Goal: Check status: Check status

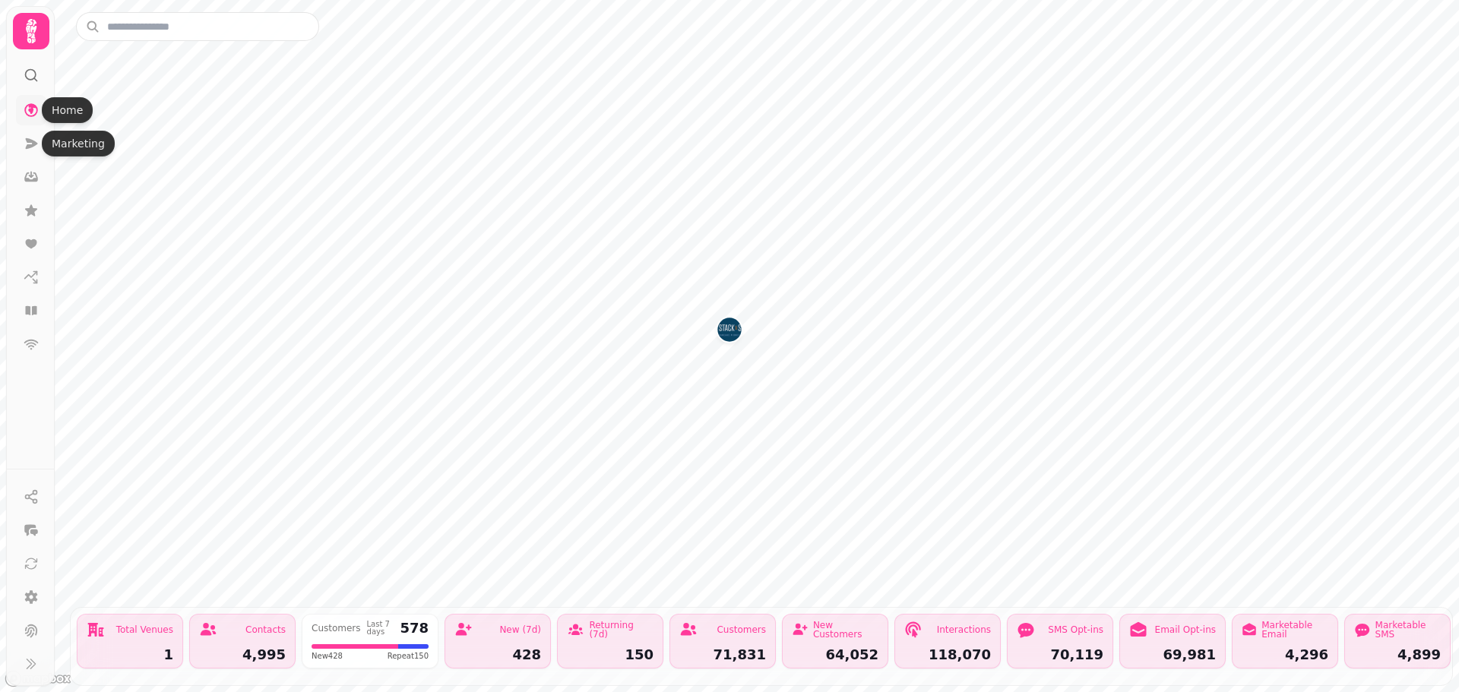
click at [29, 103] on icon at bounding box center [31, 110] width 15 height 15
click at [24, 144] on icon at bounding box center [31, 143] width 15 height 15
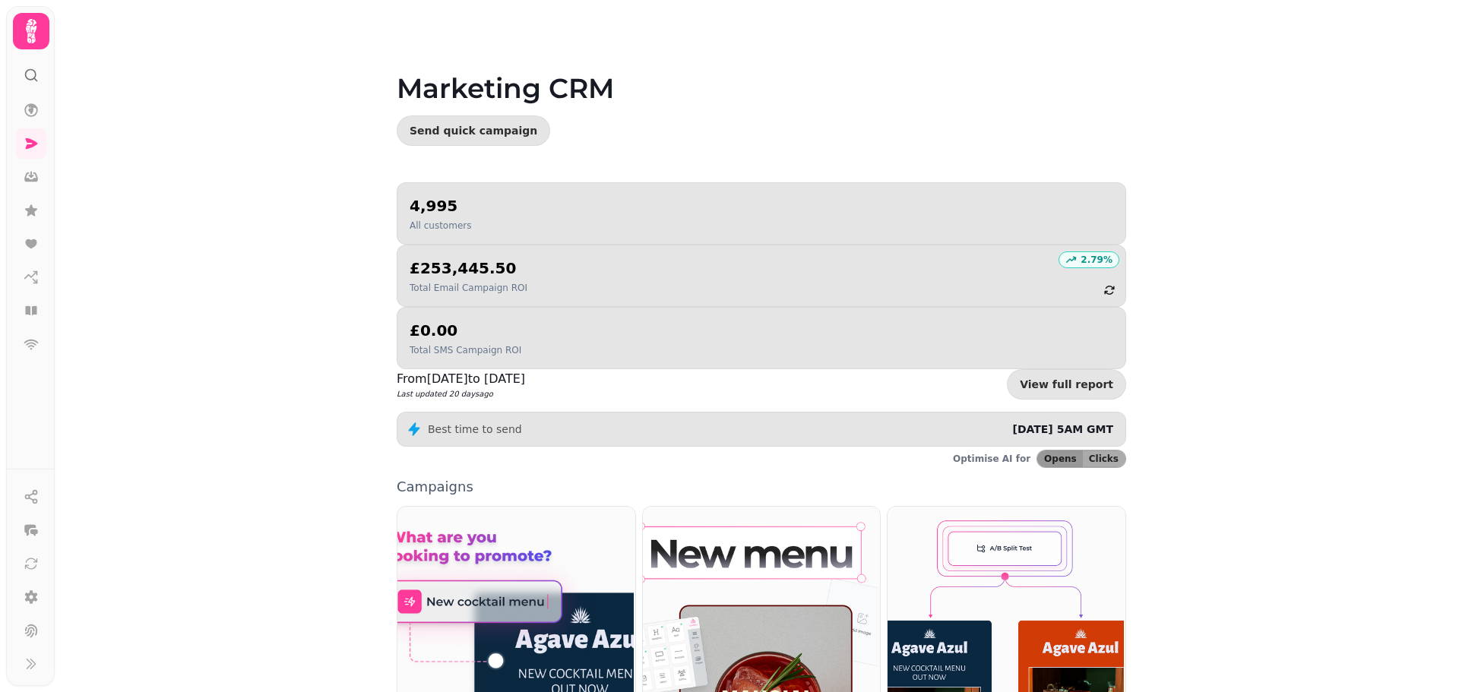
click at [29, 33] on icon at bounding box center [31, 31] width 11 height 24
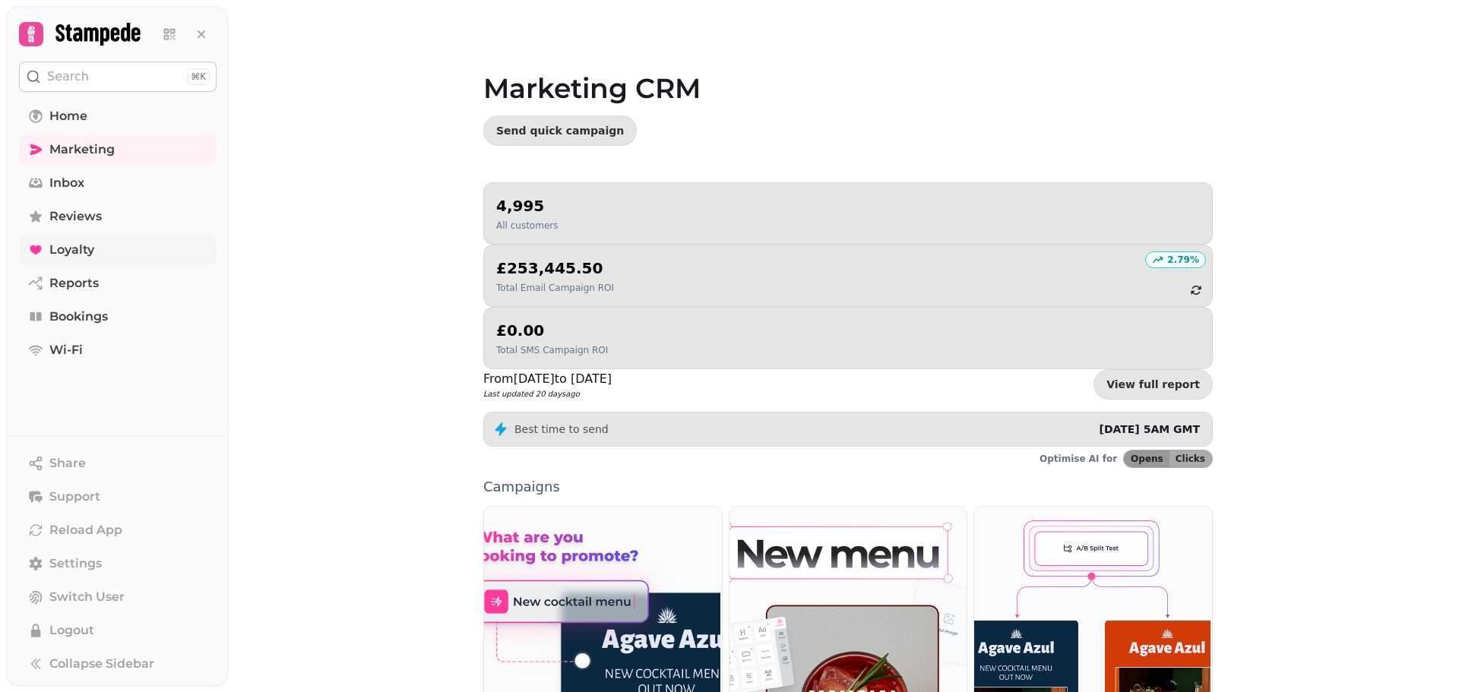
click at [87, 247] on span "Loyalty" at bounding box center [71, 250] width 45 height 18
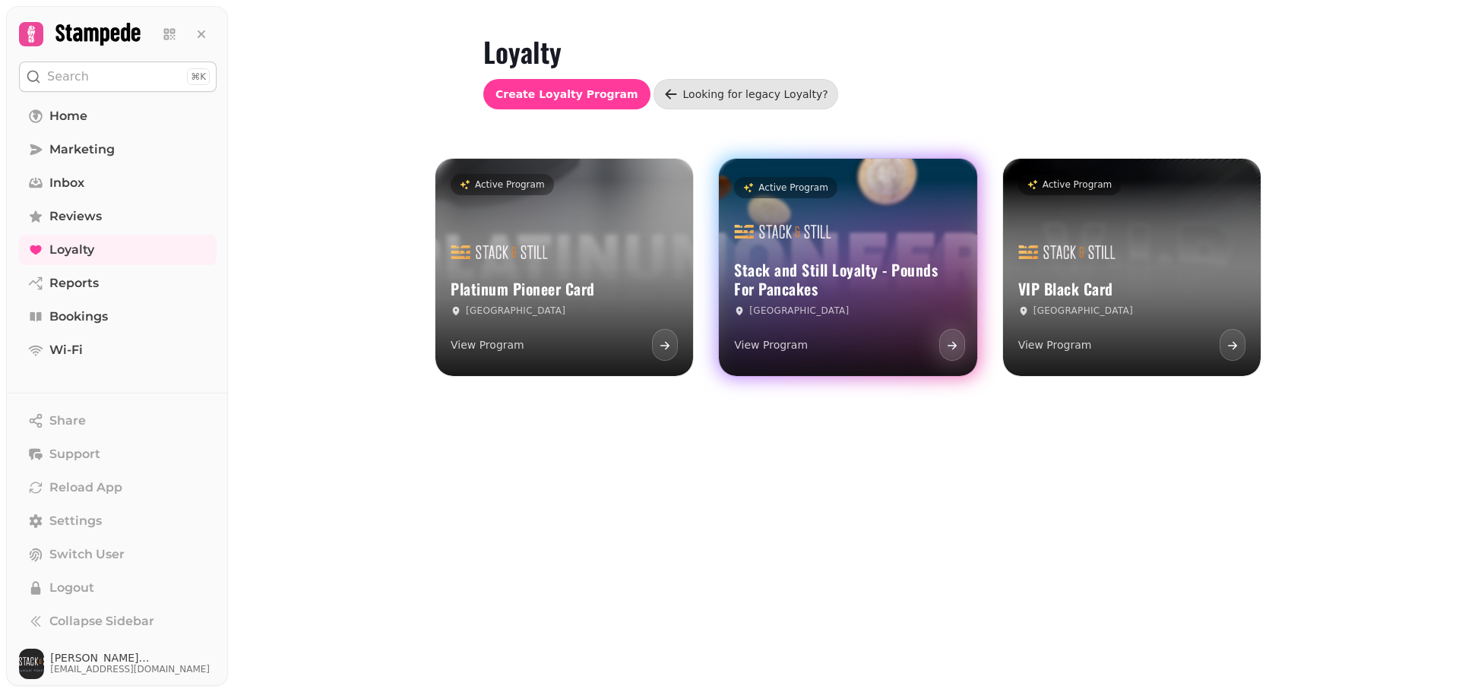
click at [799, 290] on h3 "Stack and Still Loyalty - Pounds For Pancakes" at bounding box center [847, 280] width 227 height 38
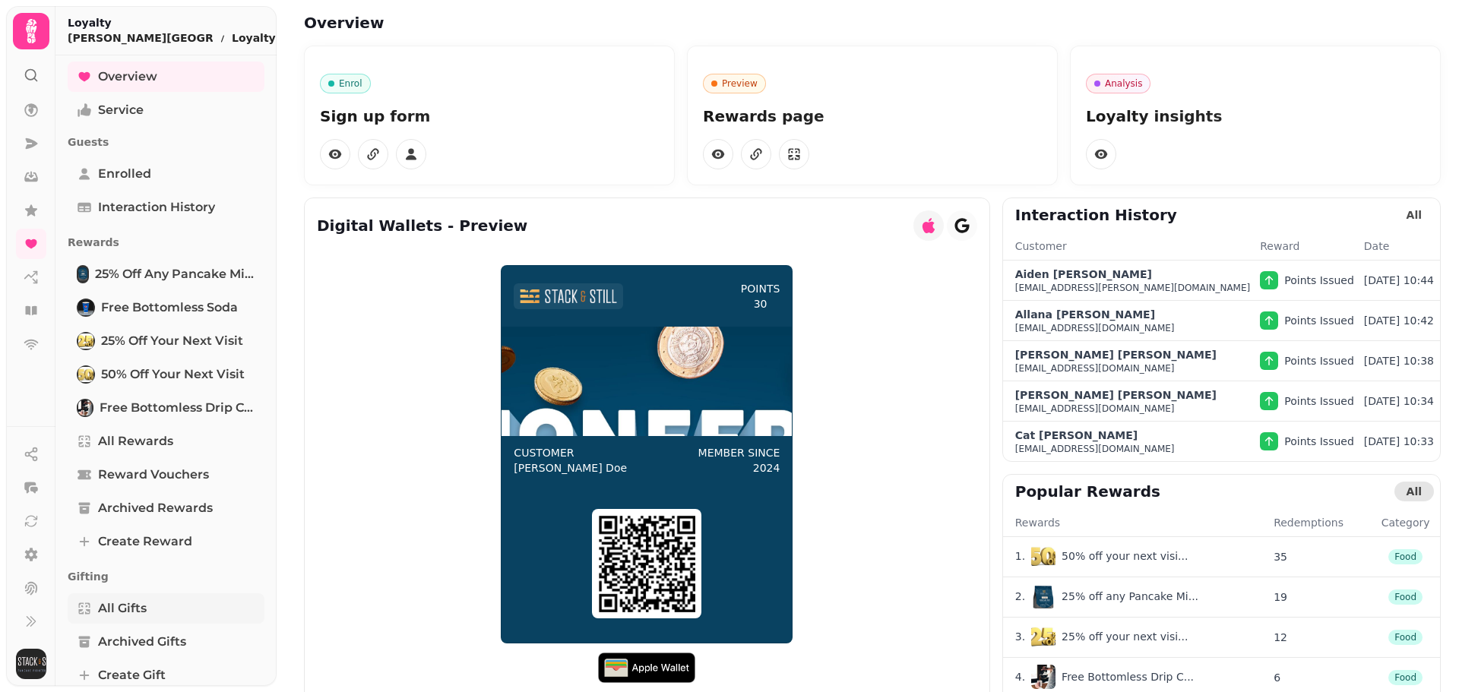
click at [135, 601] on span "All Gifts" at bounding box center [122, 609] width 49 height 18
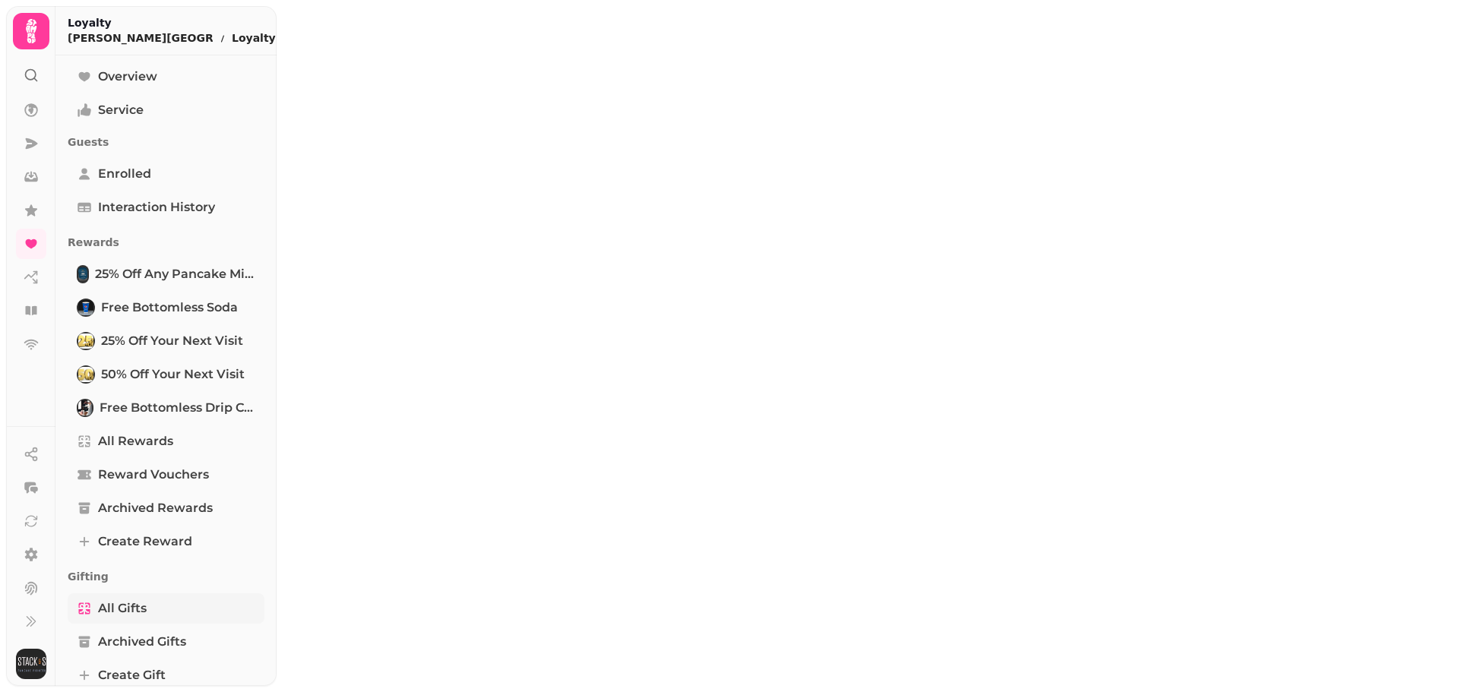
select select "**"
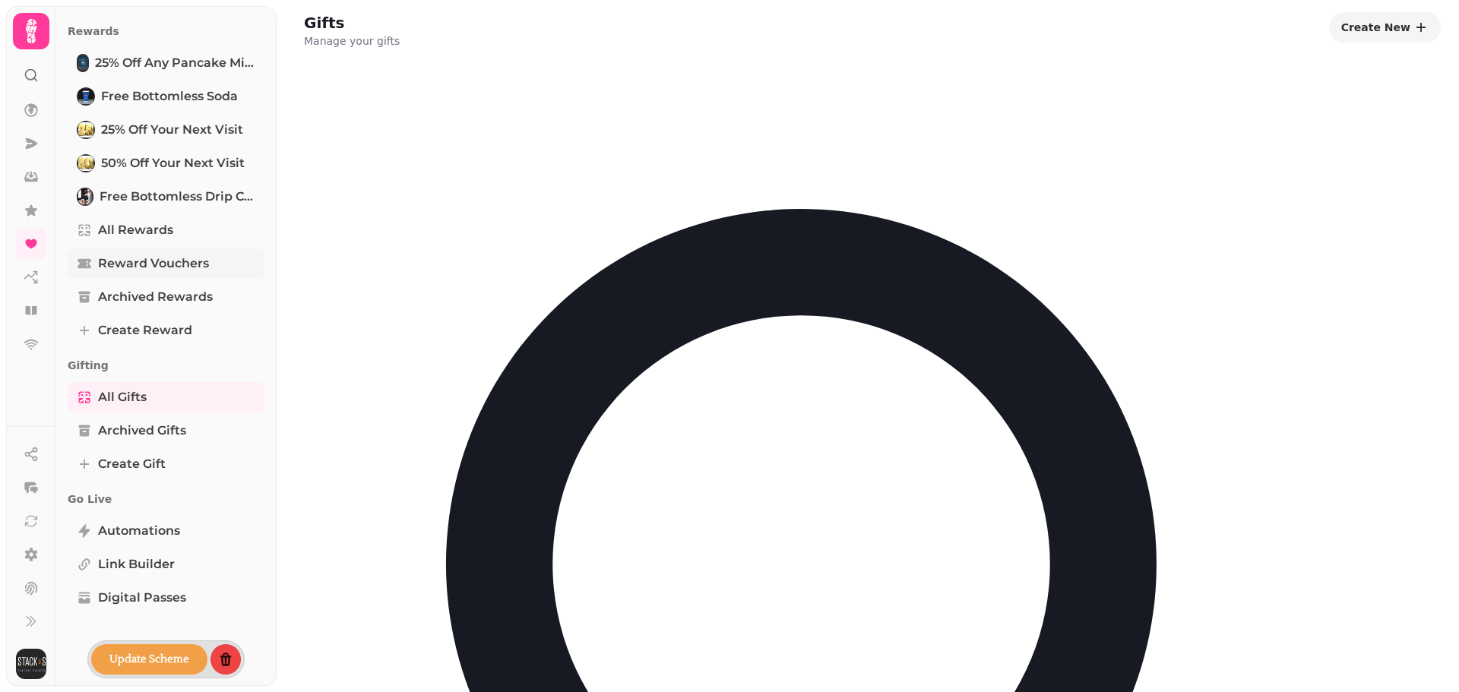
scroll to position [216, 0]
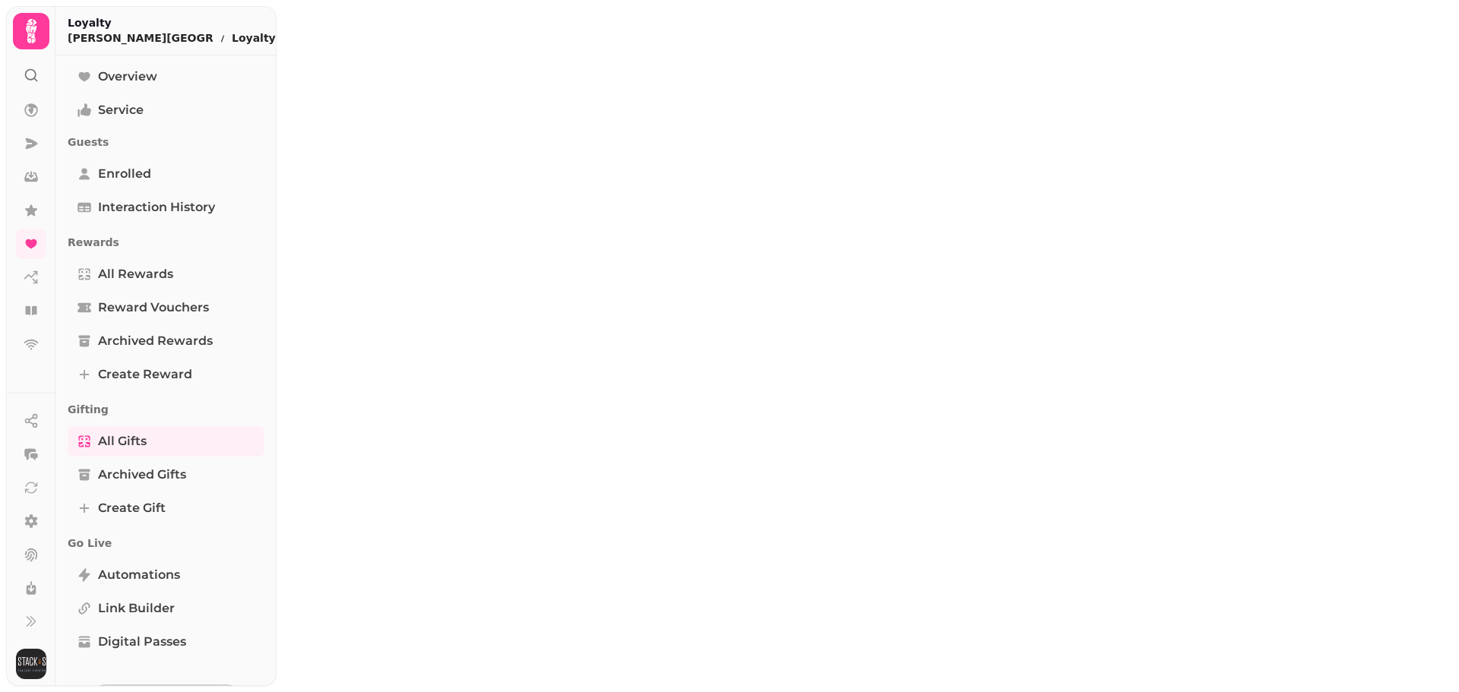
select select "**"
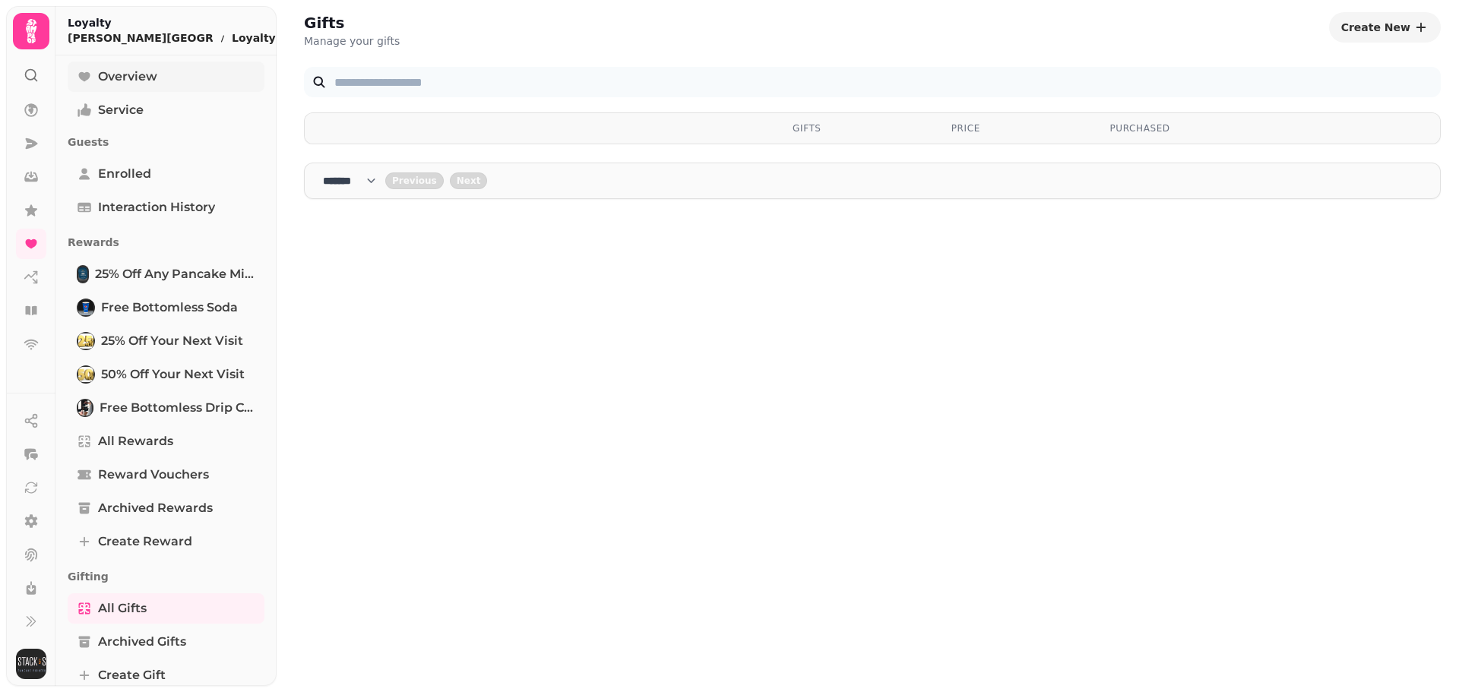
click at [117, 80] on span "Overview" at bounding box center [127, 77] width 59 height 18
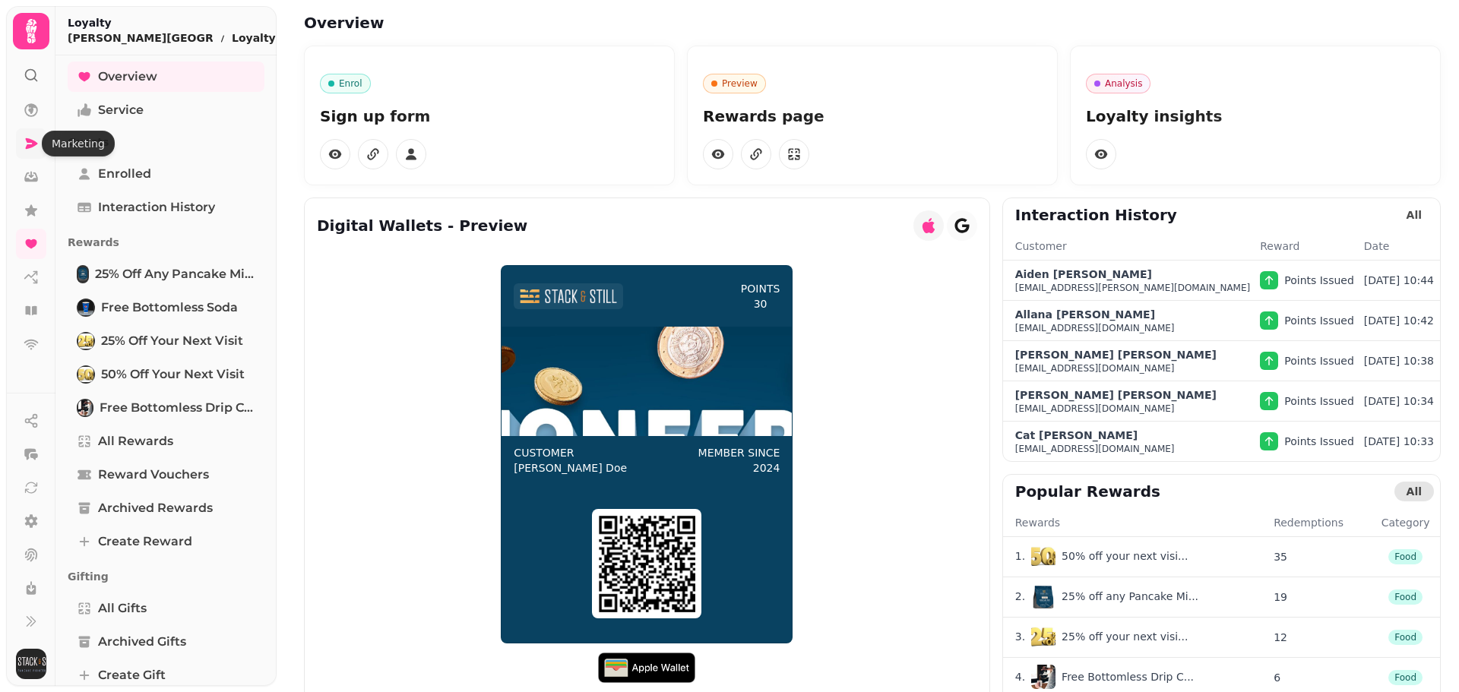
click at [36, 138] on icon at bounding box center [31, 143] width 15 height 15
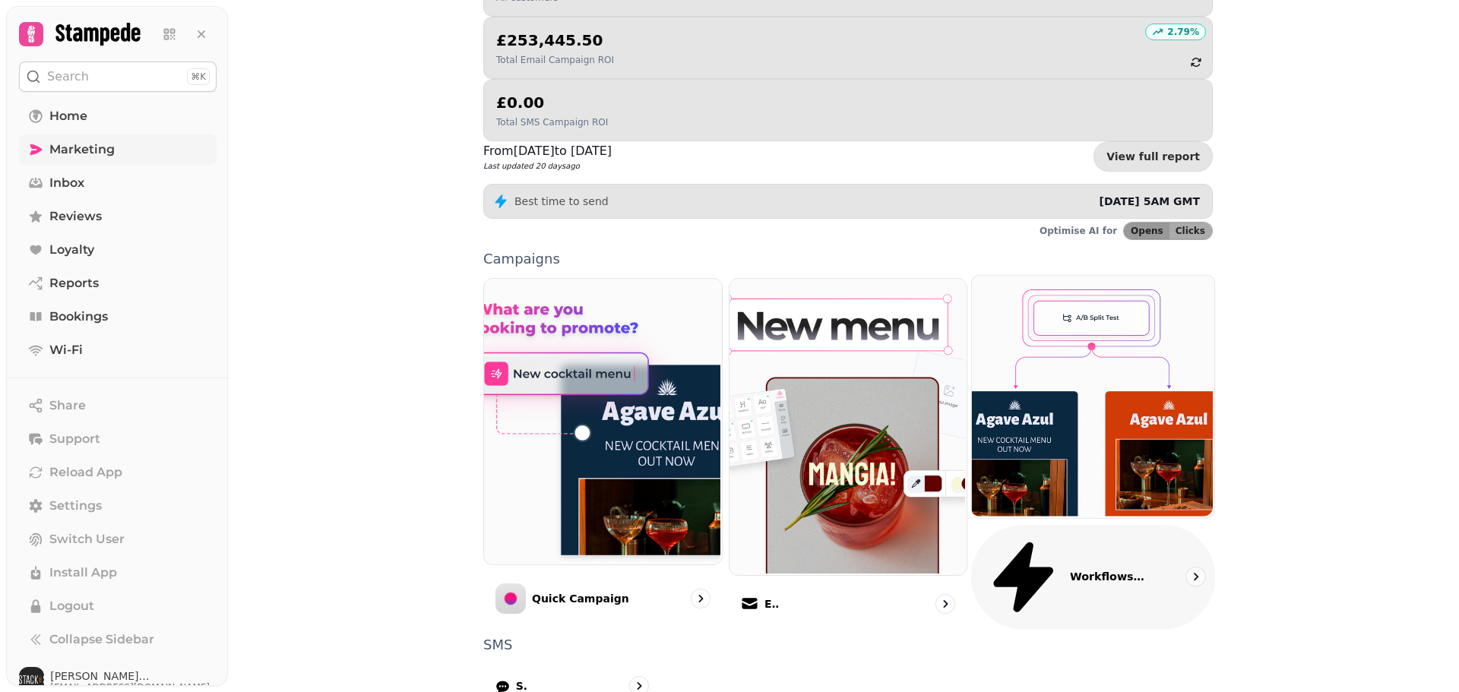
scroll to position [257, 0]
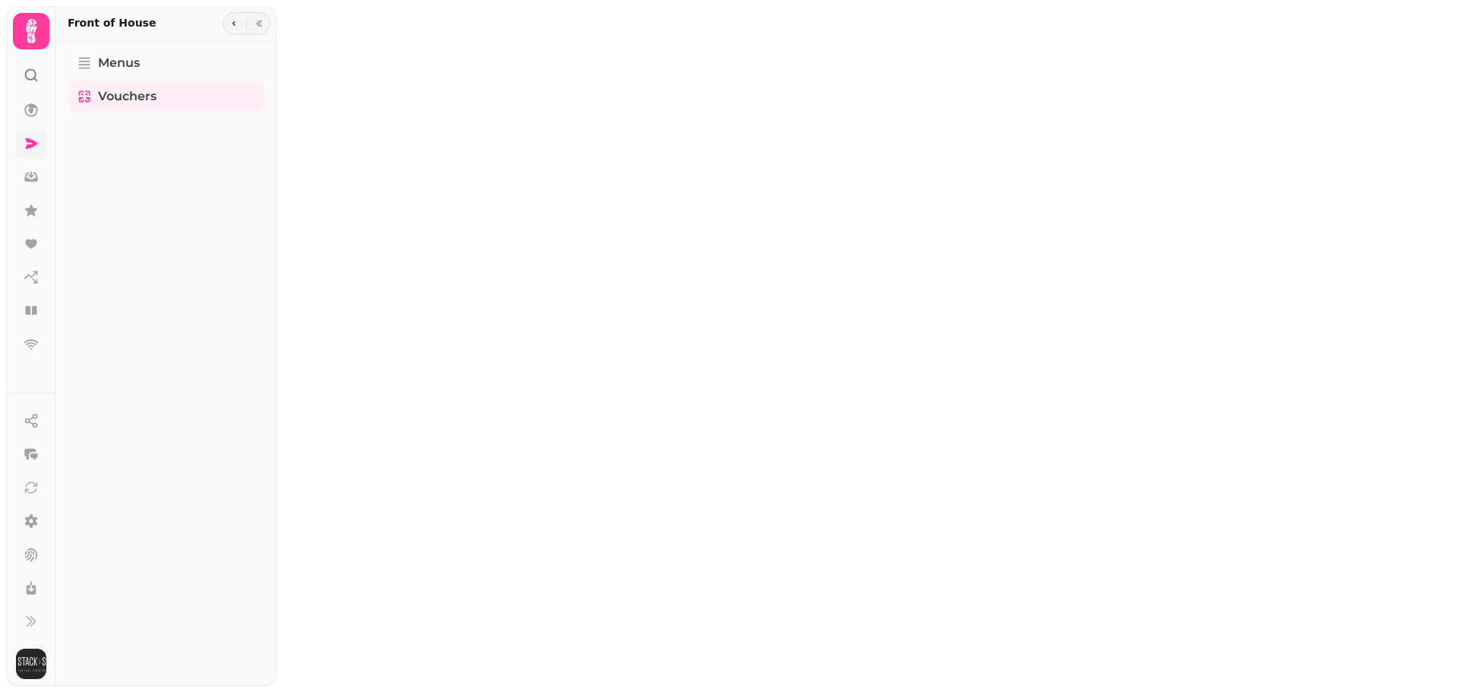
select select "**"
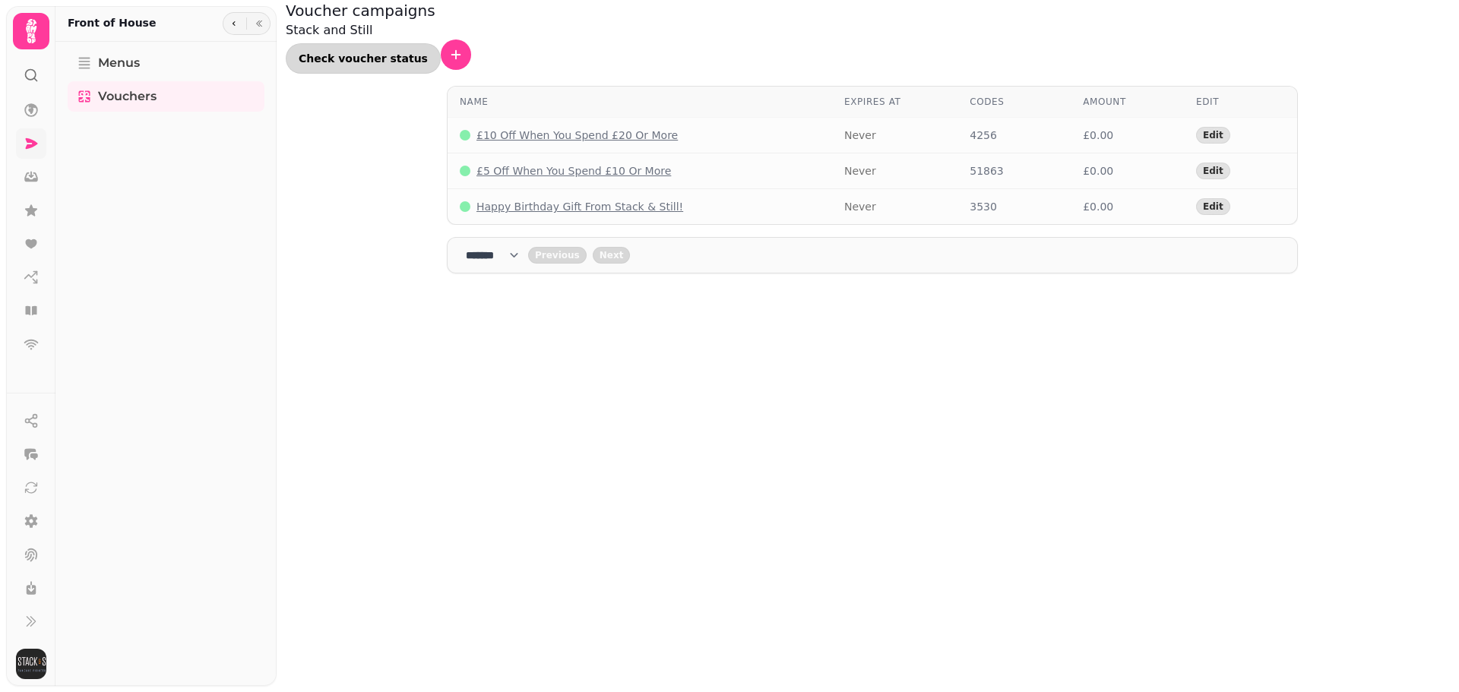
click at [428, 53] on span "Check voucher status" at bounding box center [363, 58] width 129 height 11
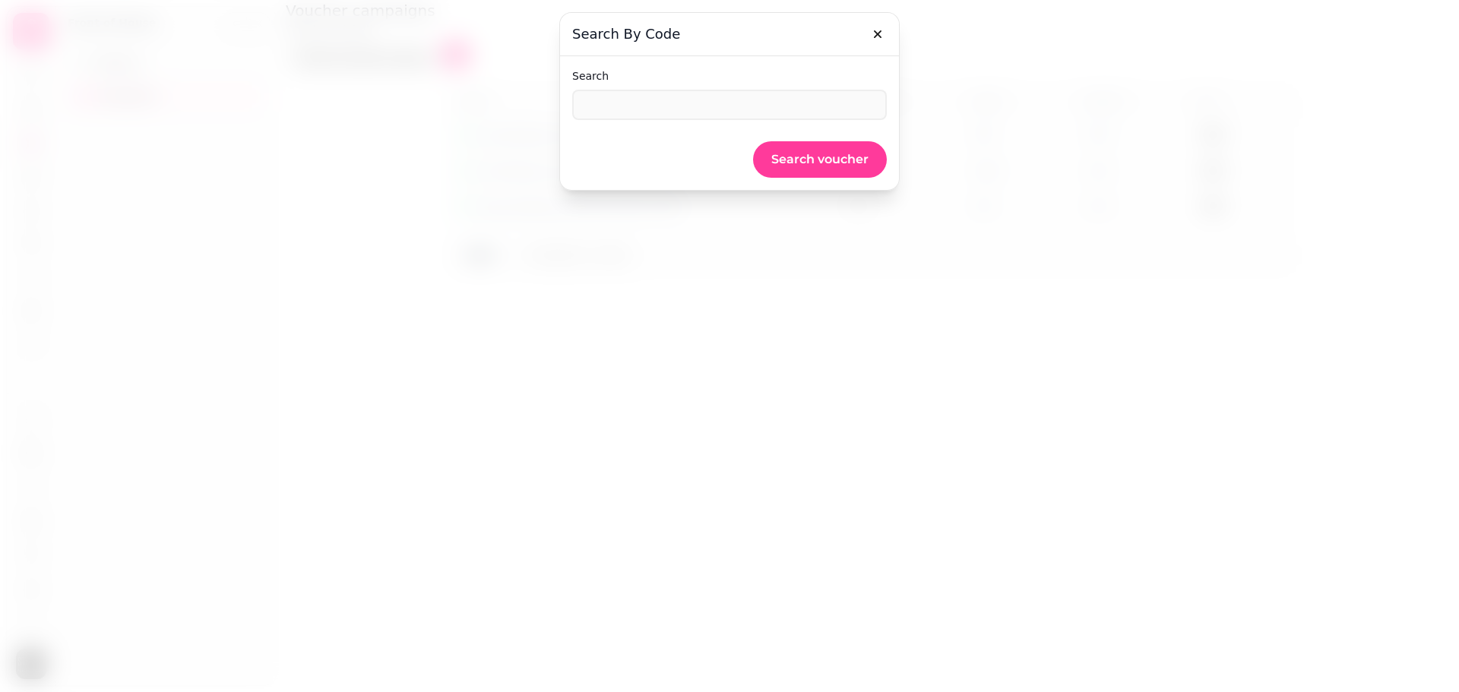
click at [708, 86] on div "Search" at bounding box center [729, 94] width 315 height 52
click at [721, 120] on div "Search Search voucher" at bounding box center [729, 122] width 315 height 109
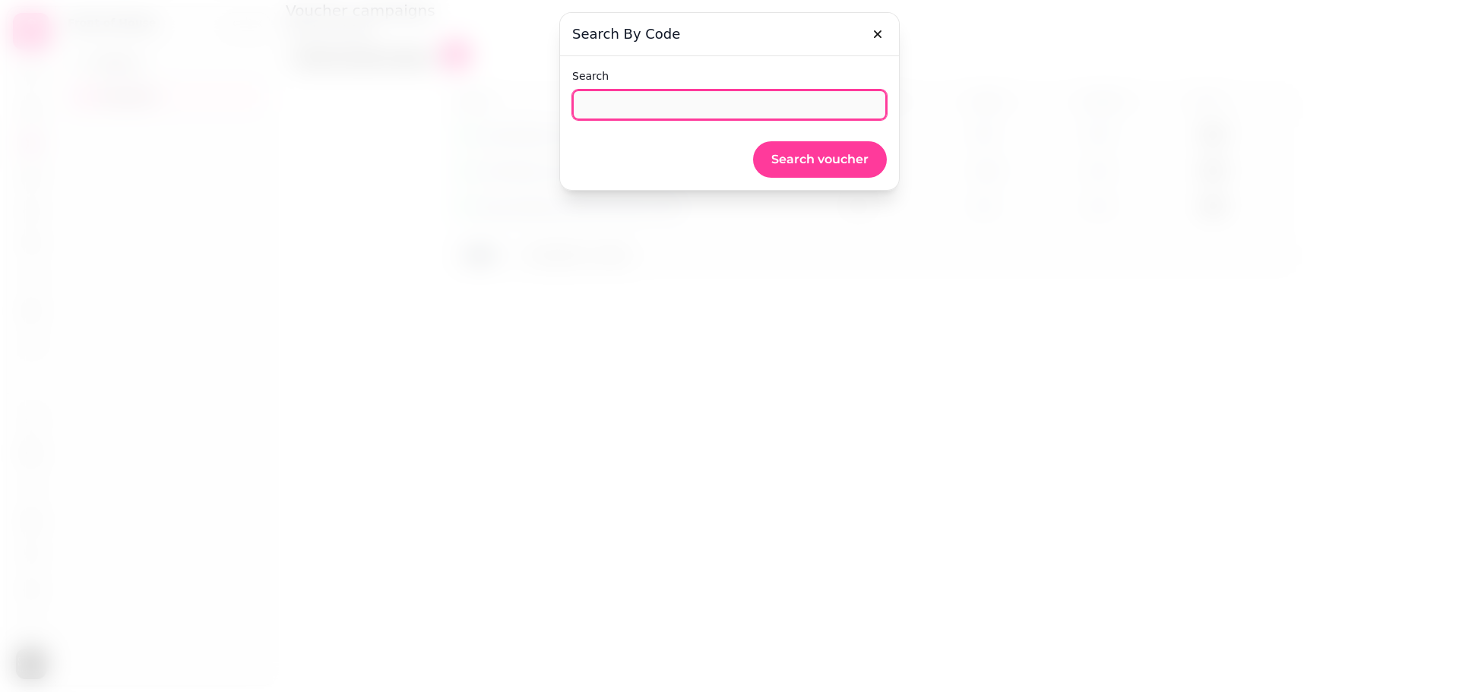
click at [714, 109] on input "Search" at bounding box center [729, 105] width 315 height 30
type input "**********"
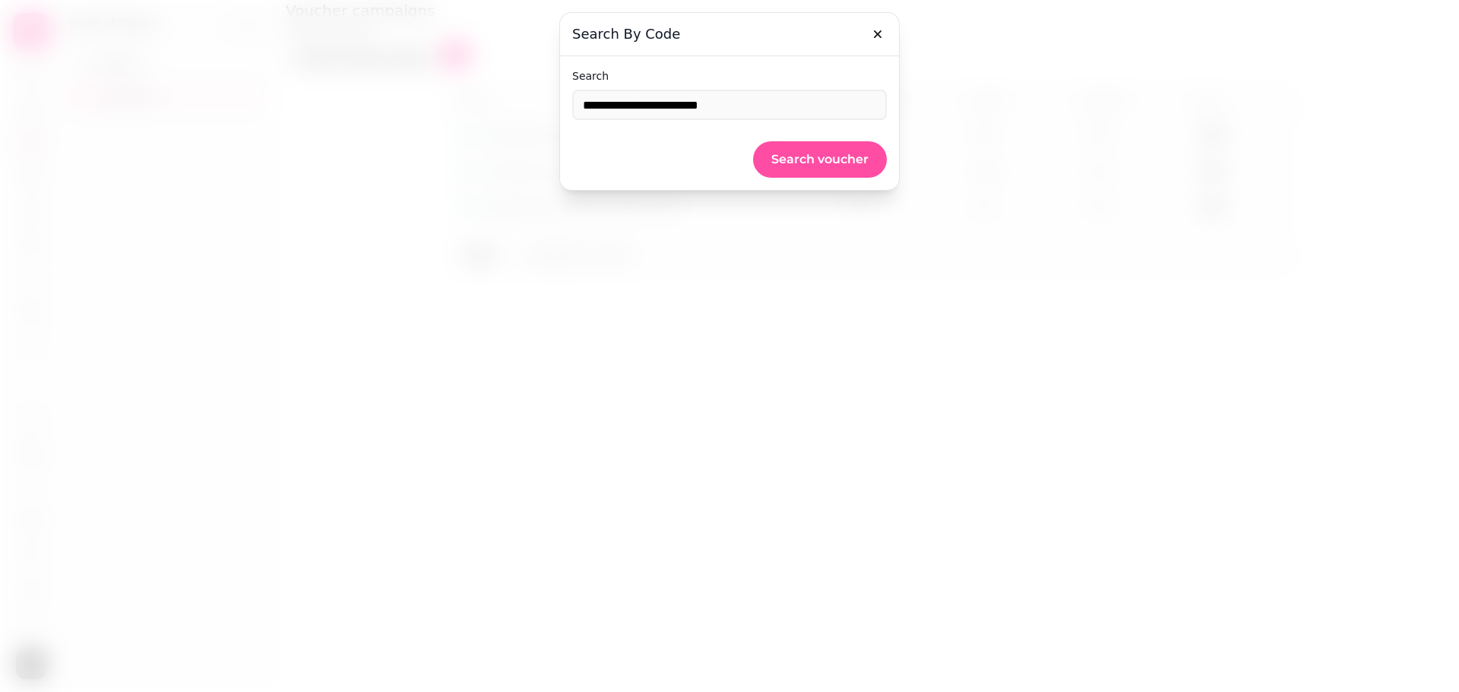
click at [820, 157] on span "Search voucher" at bounding box center [819, 160] width 97 height 12
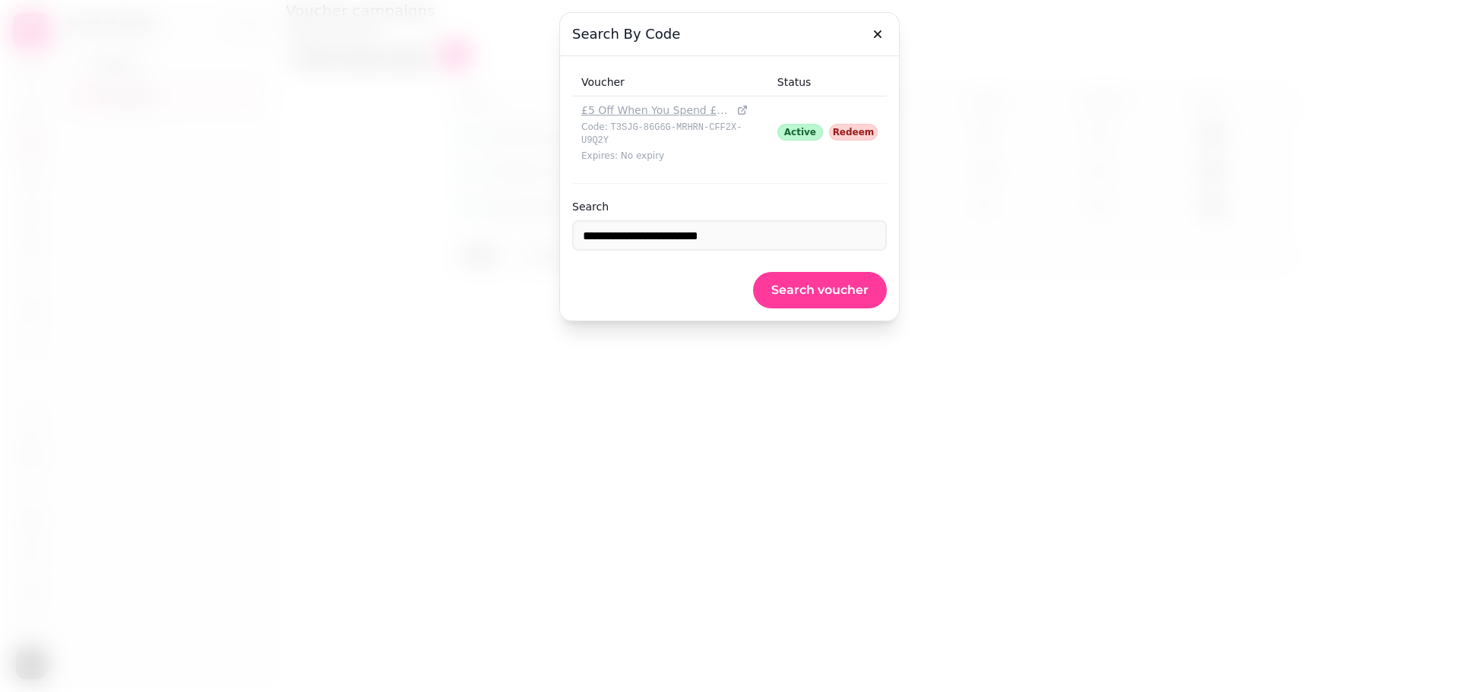
click at [847, 125] on div "Redeem" at bounding box center [853, 132] width 49 height 17
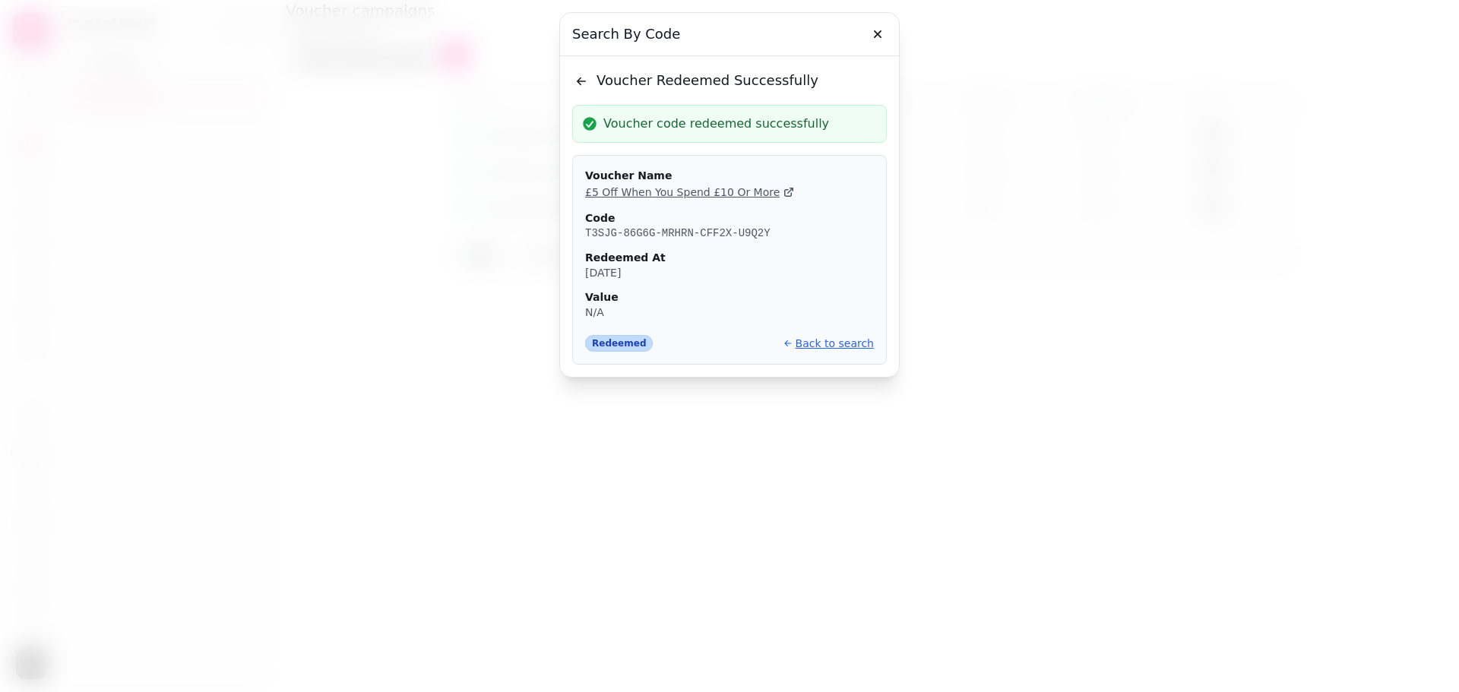
click at [847, 348] on button "Back to search" at bounding box center [828, 343] width 90 height 15
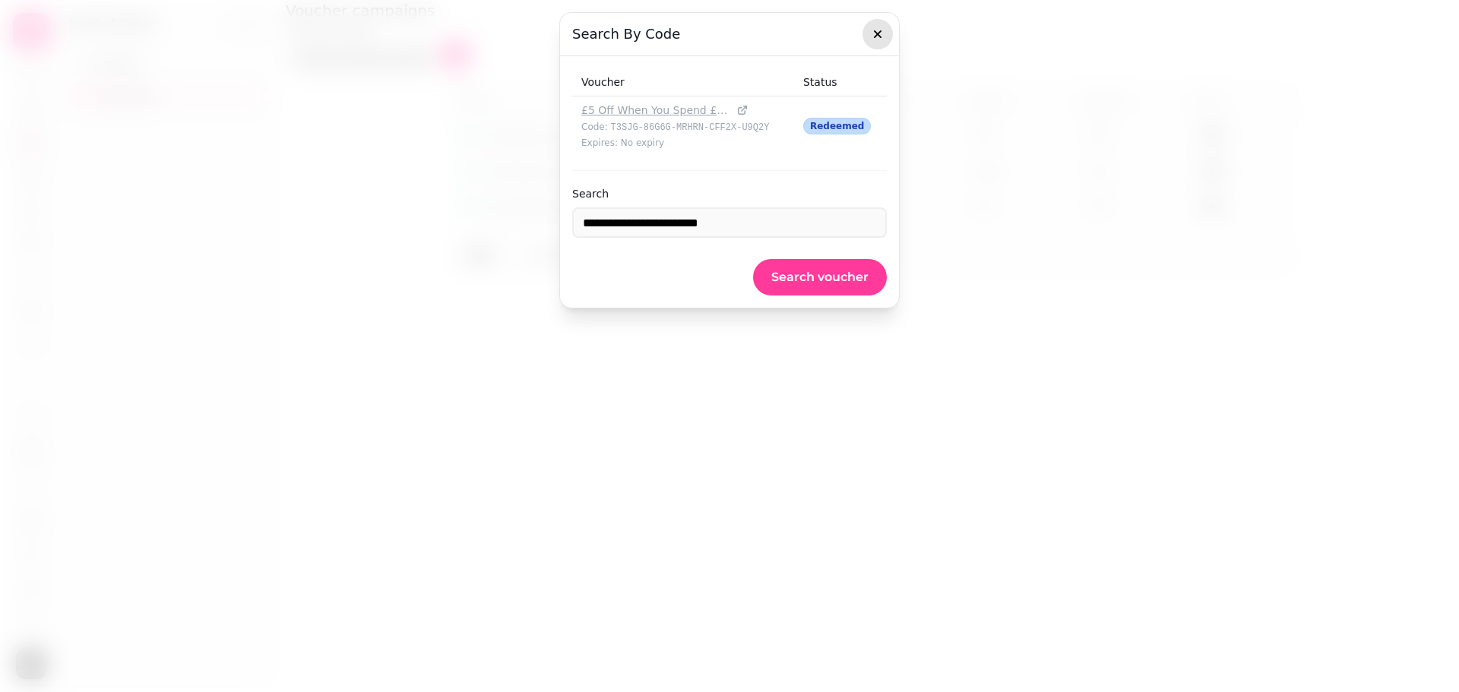
click at [875, 39] on icon "button" at bounding box center [877, 34] width 15 height 15
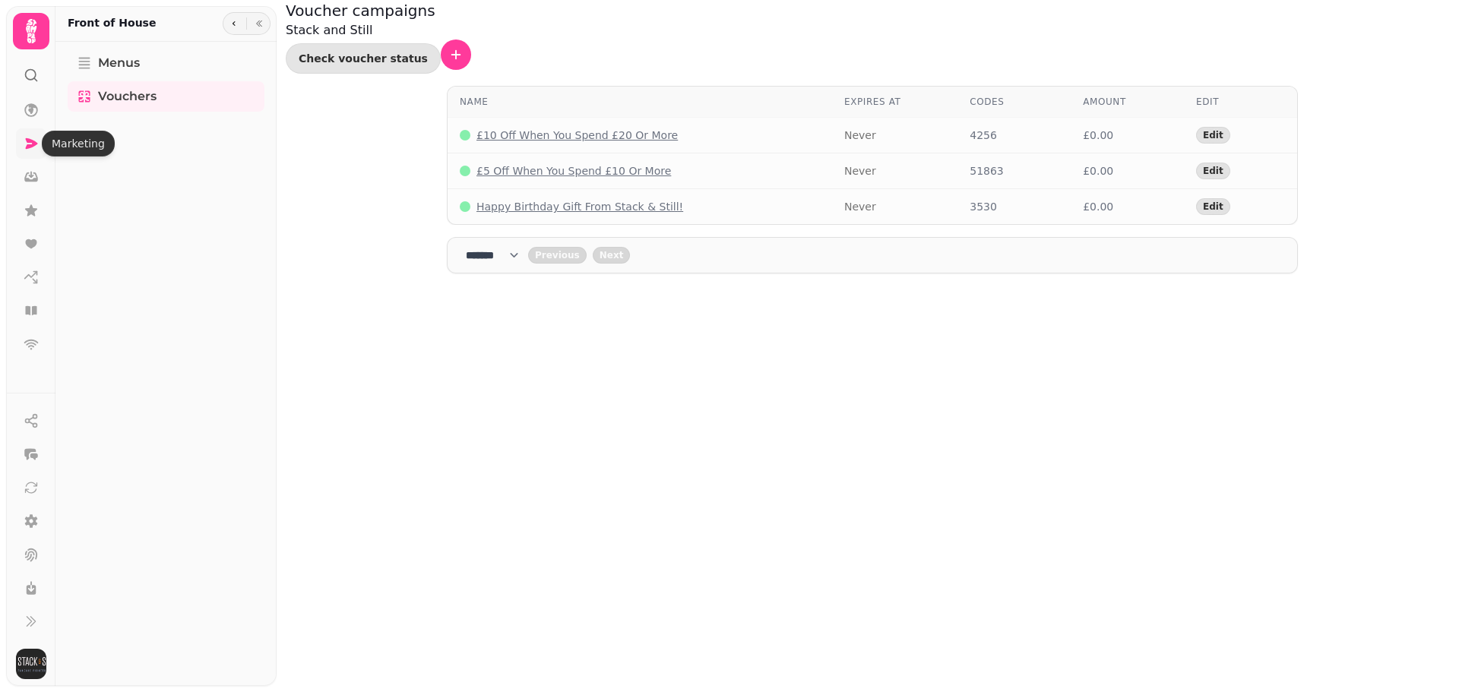
click at [36, 142] on icon at bounding box center [32, 143] width 12 height 11
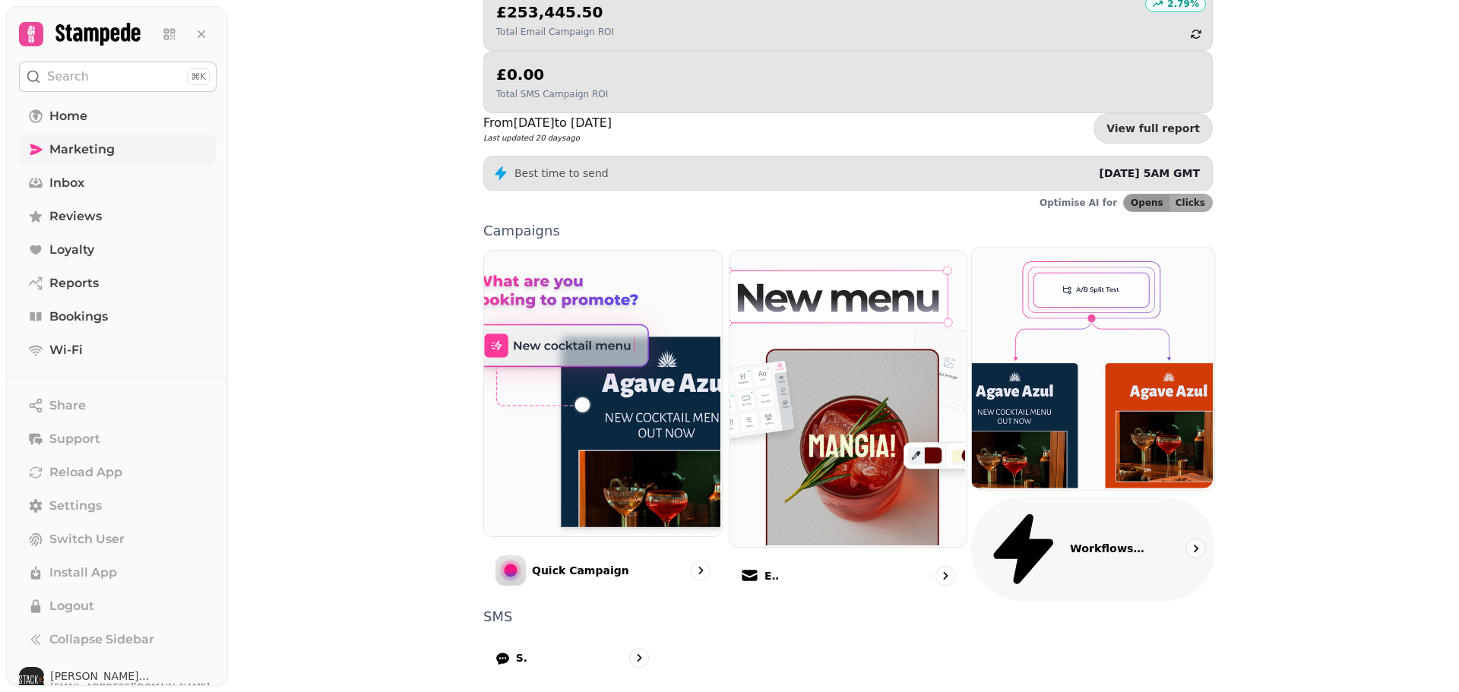
scroll to position [257, 0]
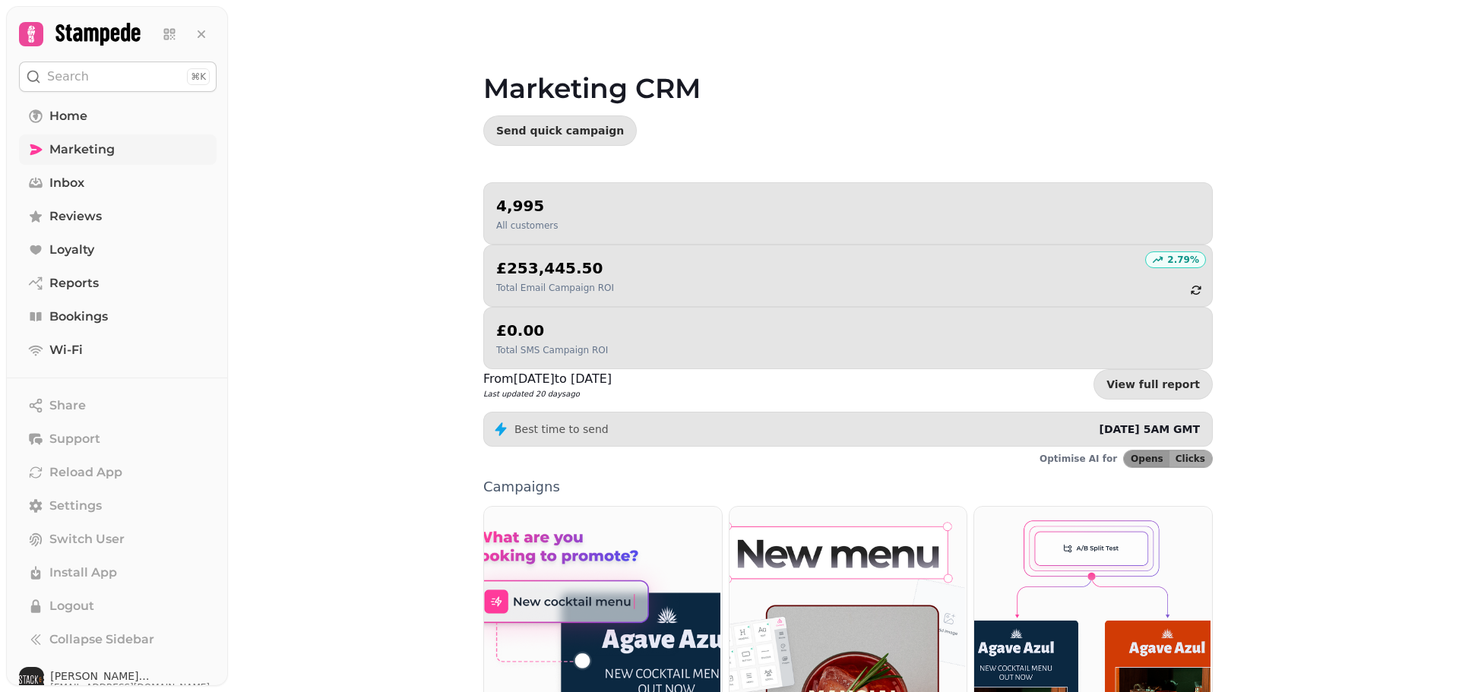
select select "**"
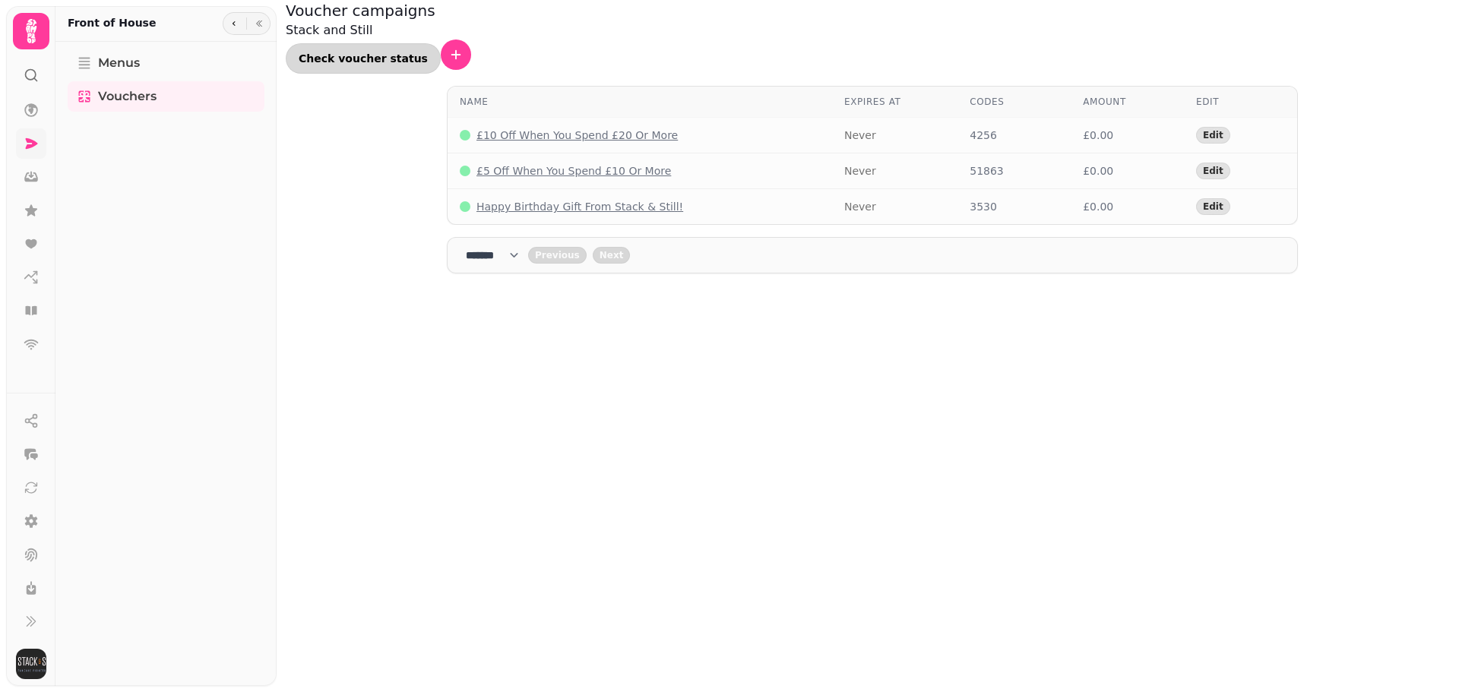
click at [428, 53] on span "Check voucher status" at bounding box center [363, 58] width 129 height 11
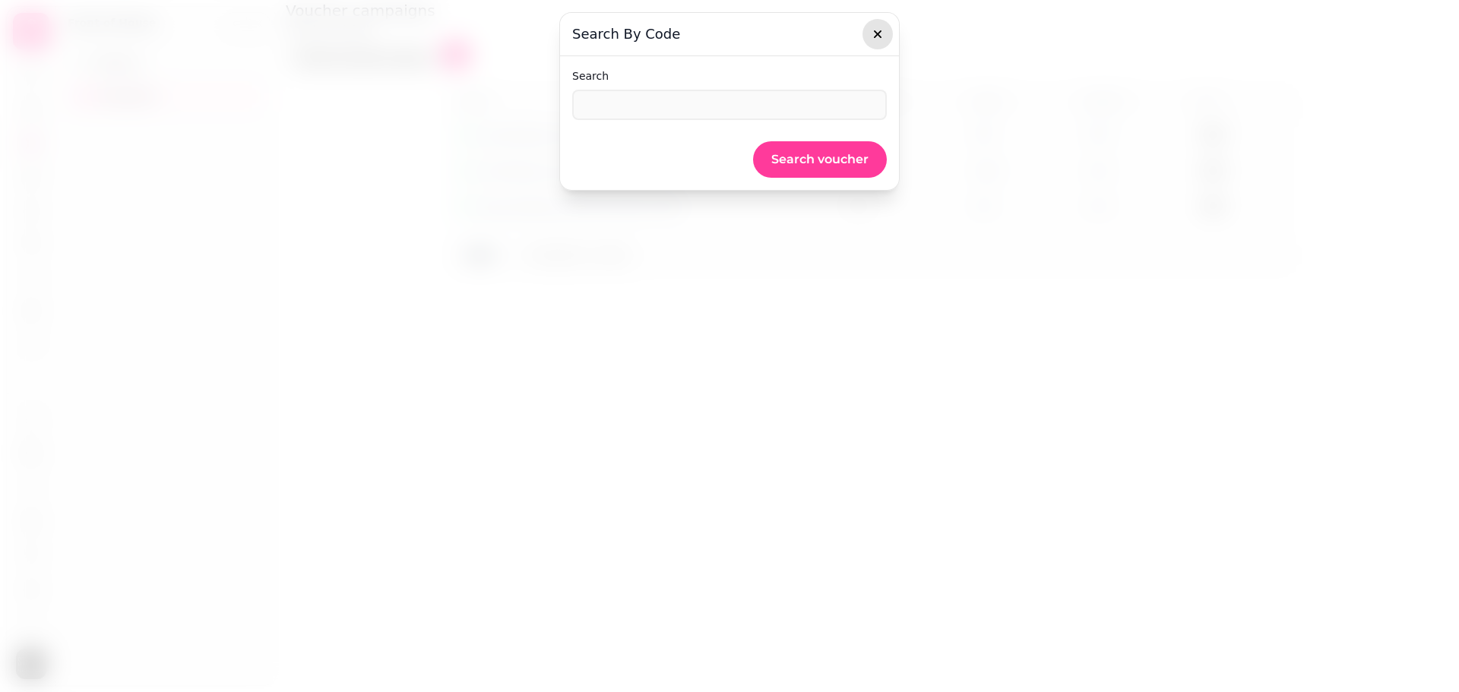
click at [888, 30] on button "button" at bounding box center [878, 34] width 30 height 30
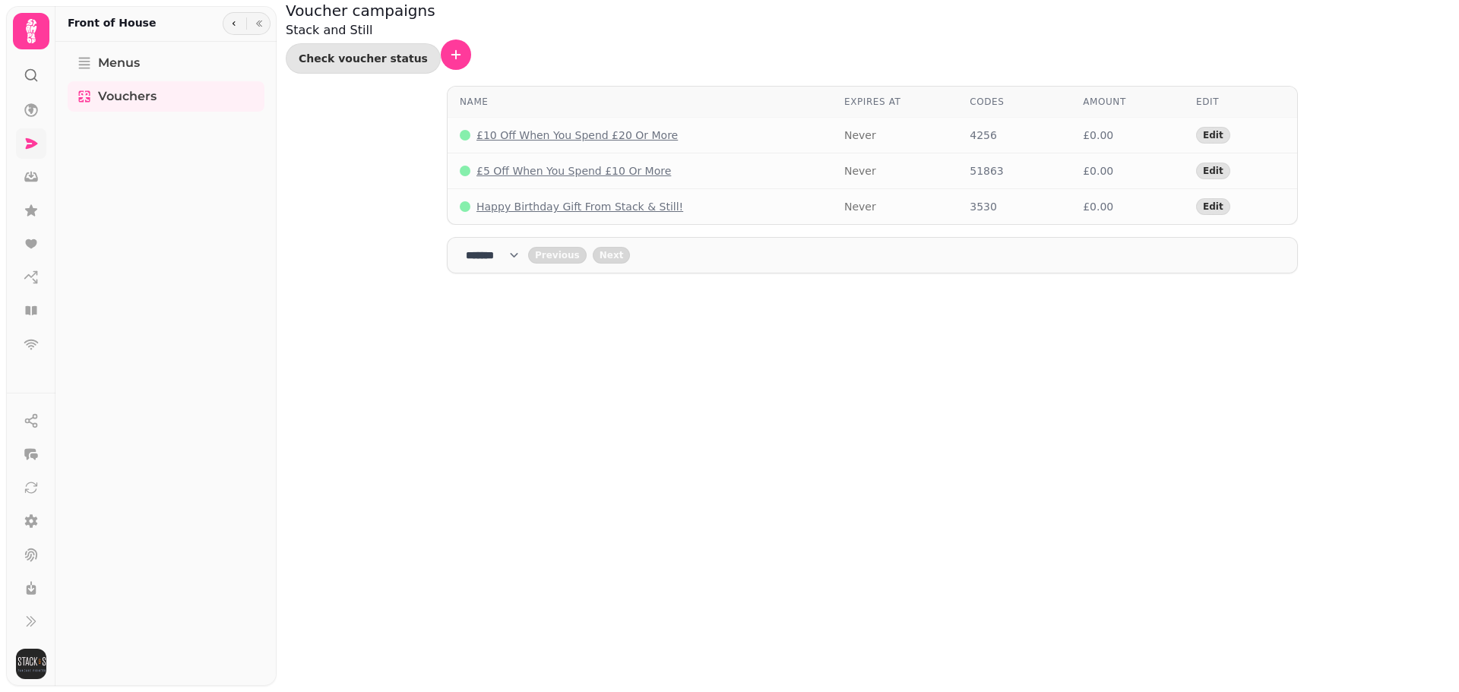
click at [22, 36] on icon at bounding box center [31, 31] width 30 height 30
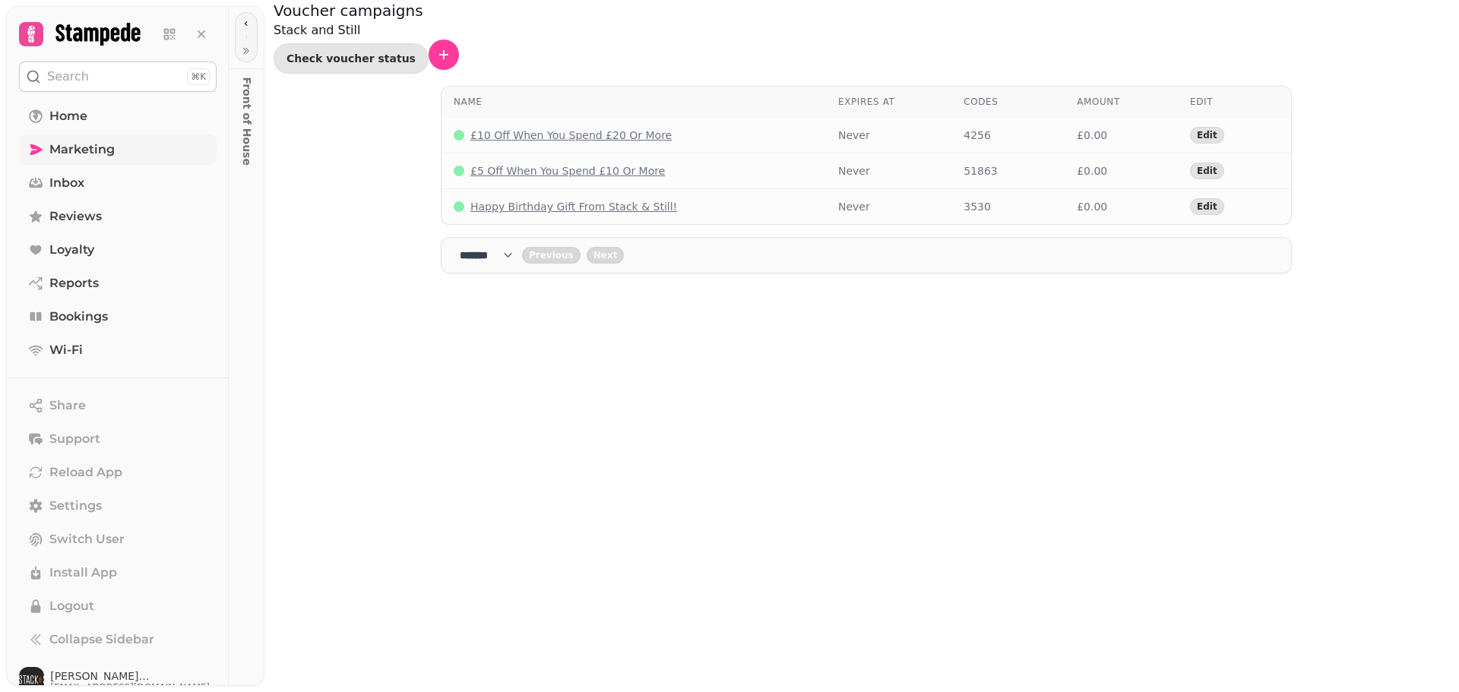
click at [84, 147] on span "Marketing" at bounding box center [81, 150] width 65 height 18
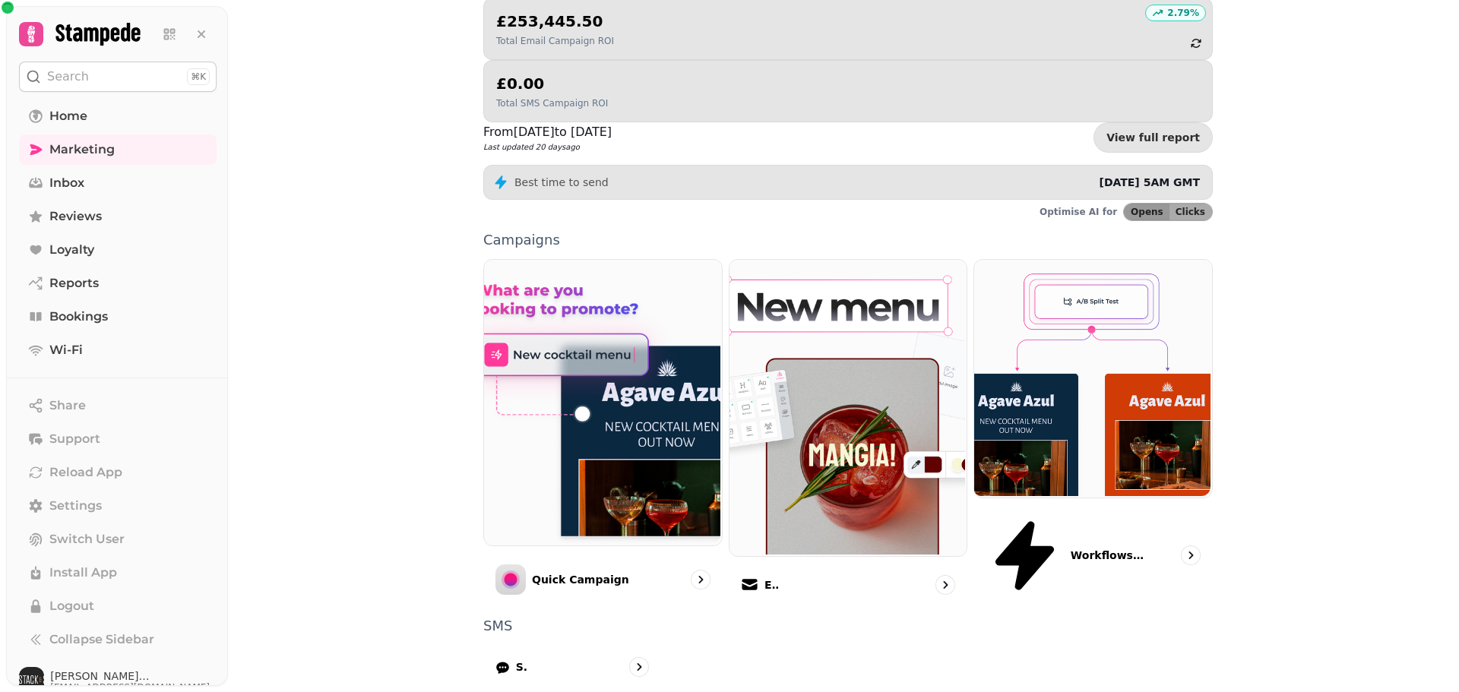
scroll to position [257, 0]
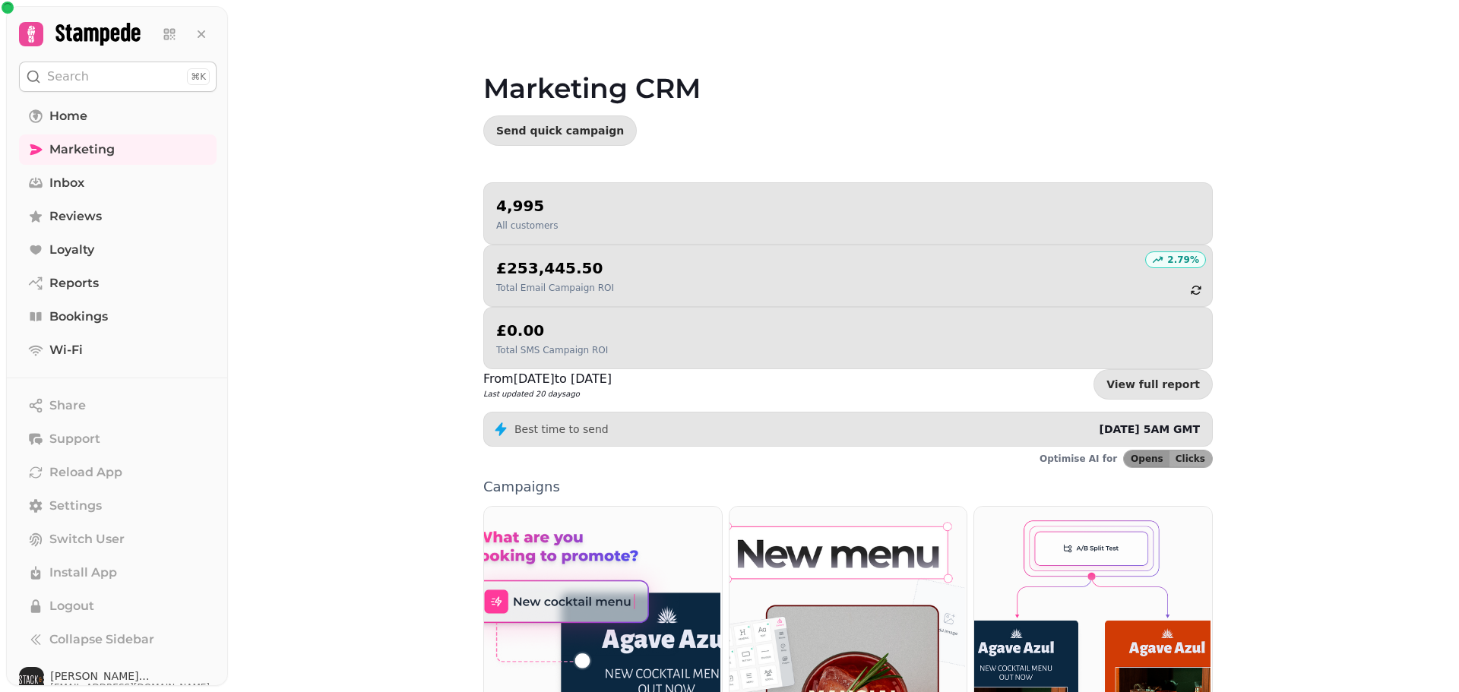
select select "**"
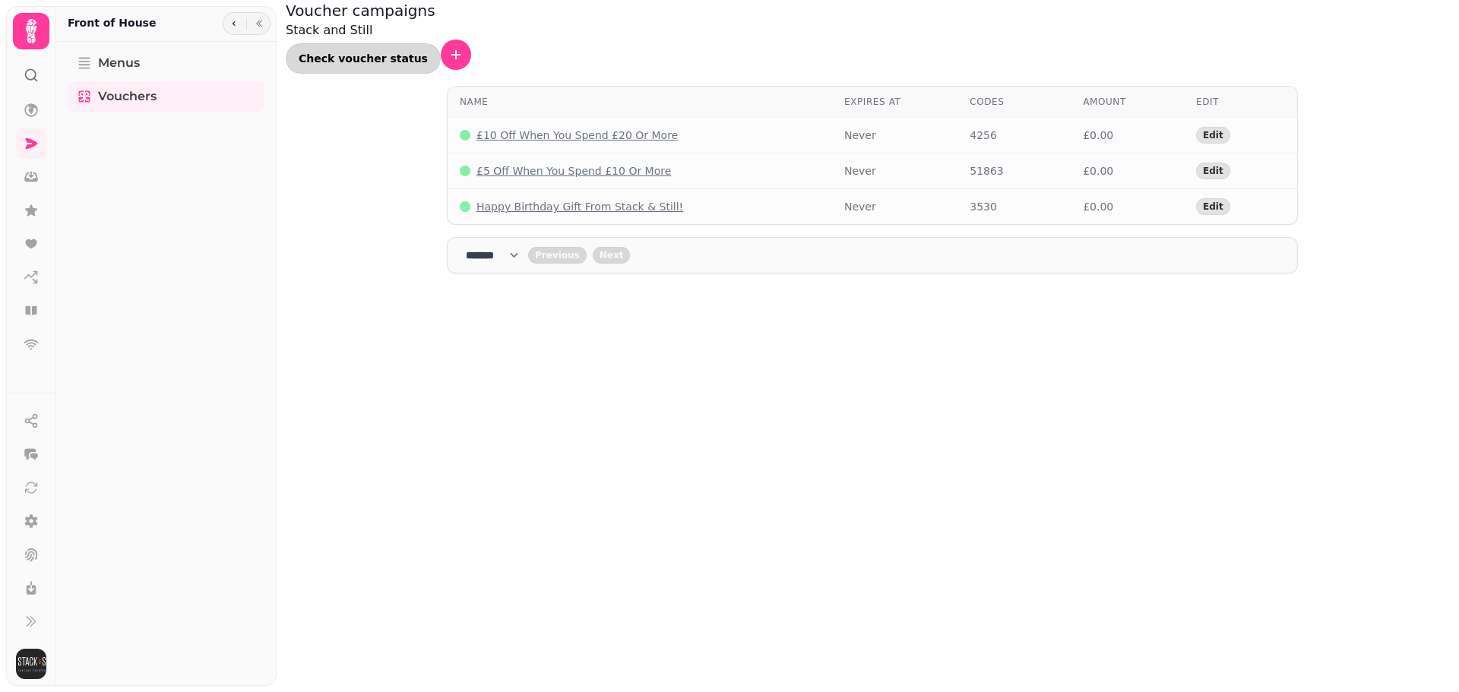
click at [428, 53] on span "Check voucher status" at bounding box center [363, 58] width 129 height 11
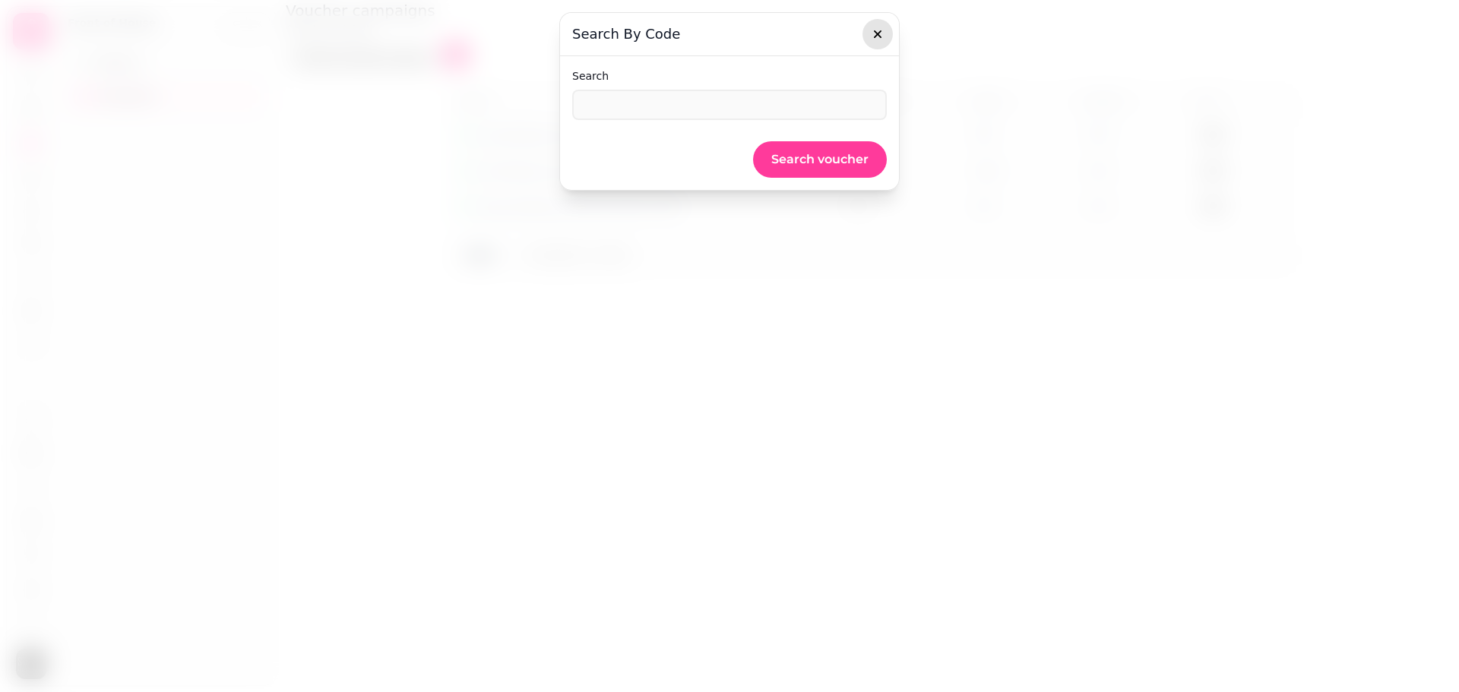
click at [882, 36] on icon "button" at bounding box center [877, 34] width 15 height 15
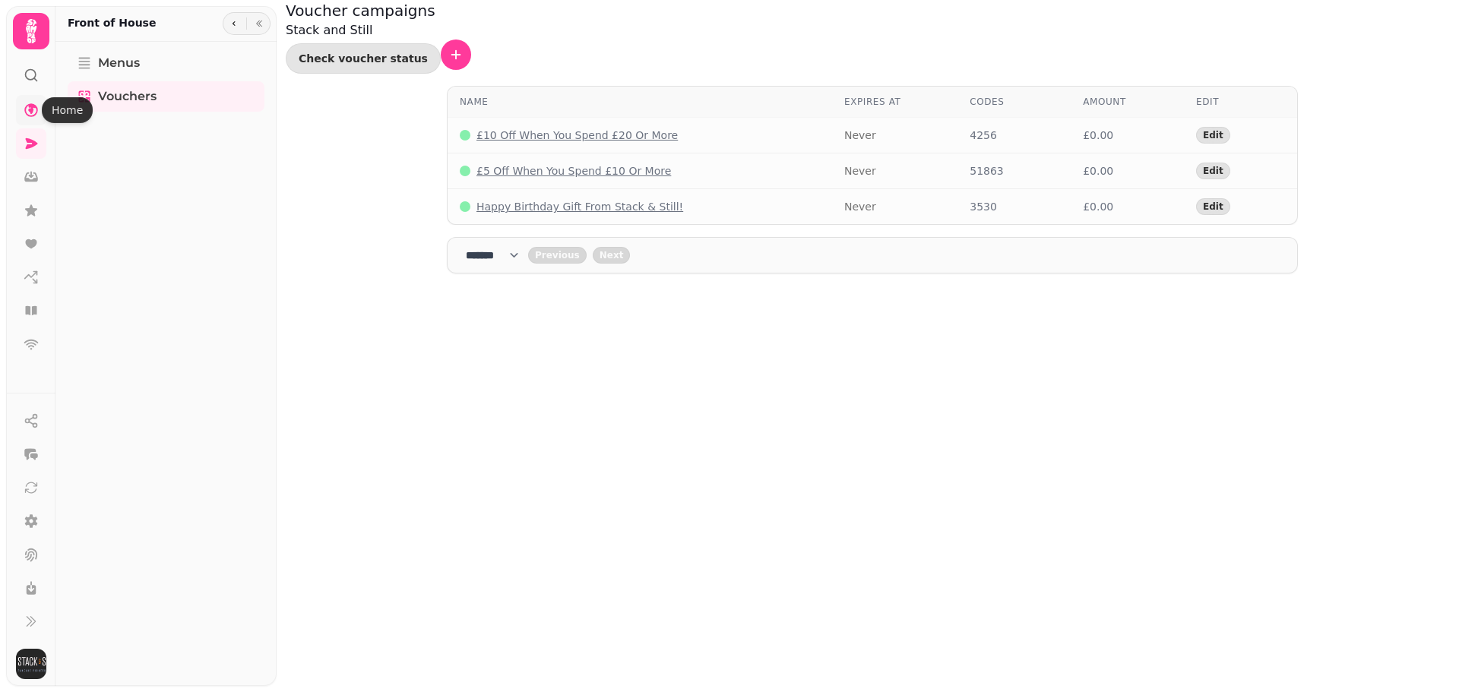
click at [40, 112] on link at bounding box center [31, 110] width 30 height 30
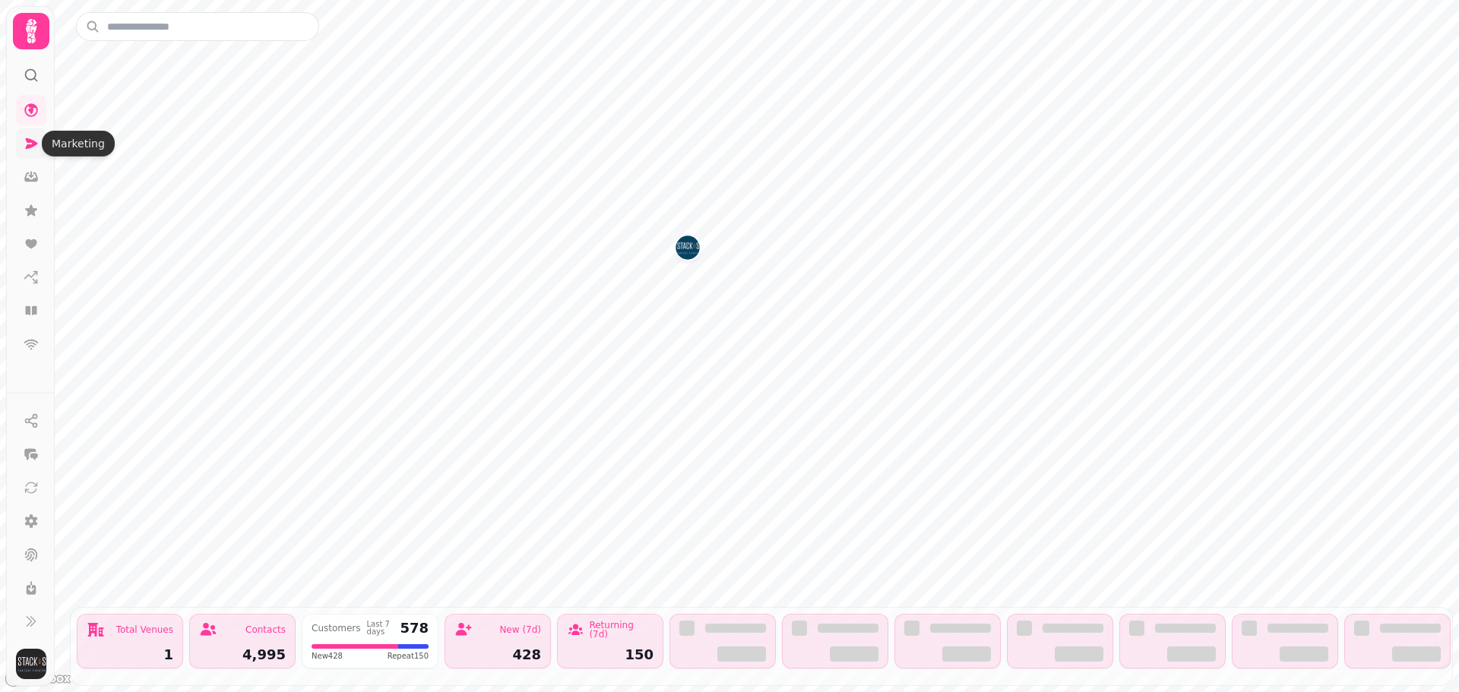
click at [27, 147] on icon at bounding box center [32, 143] width 12 height 11
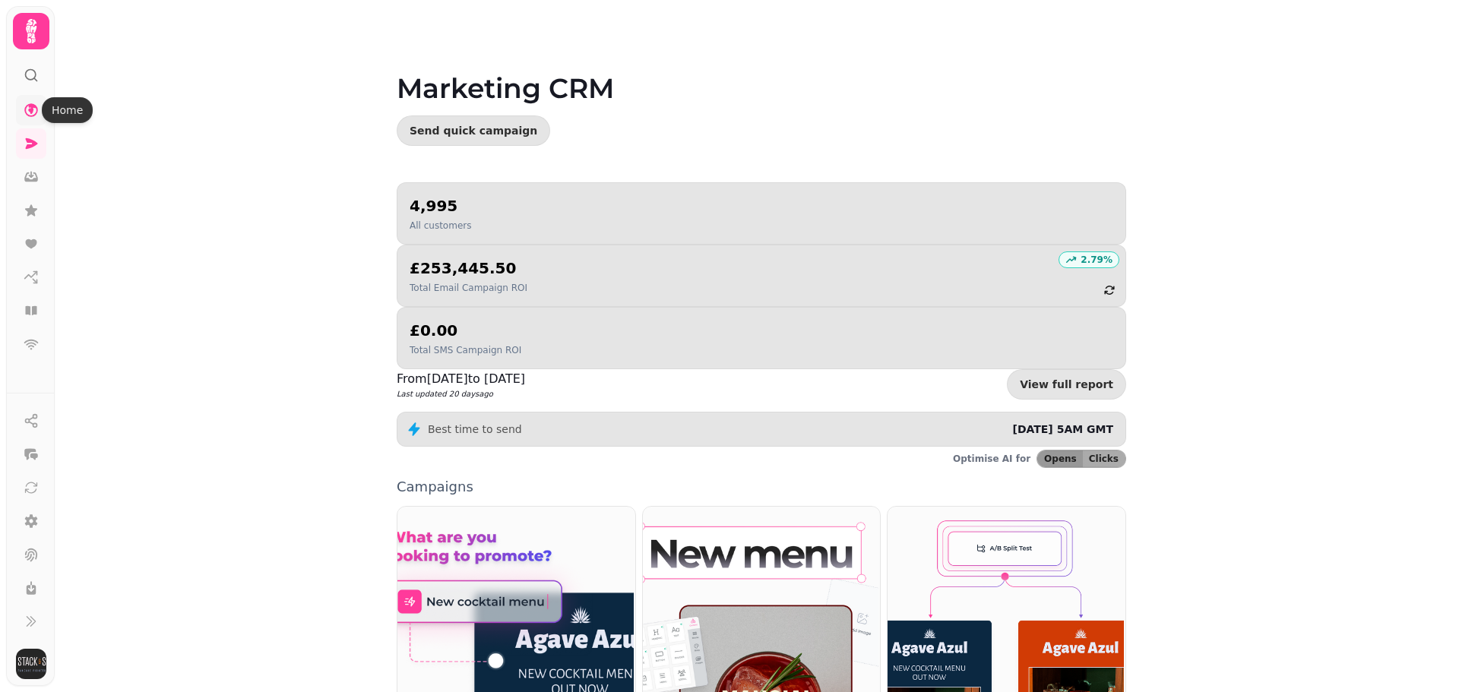
click at [29, 112] on icon at bounding box center [31, 110] width 15 height 15
